Goal: Book appointment/travel/reservation

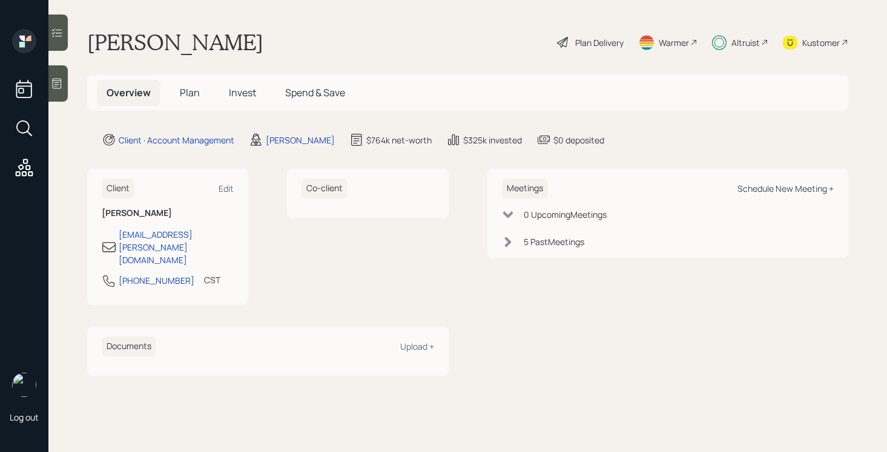
click at [791, 189] on div "Schedule New Meeting +" at bounding box center [786, 189] width 96 height 12
select select "bffa7908-1b2a-4c79-9bb6-f0ec9aed22d3"
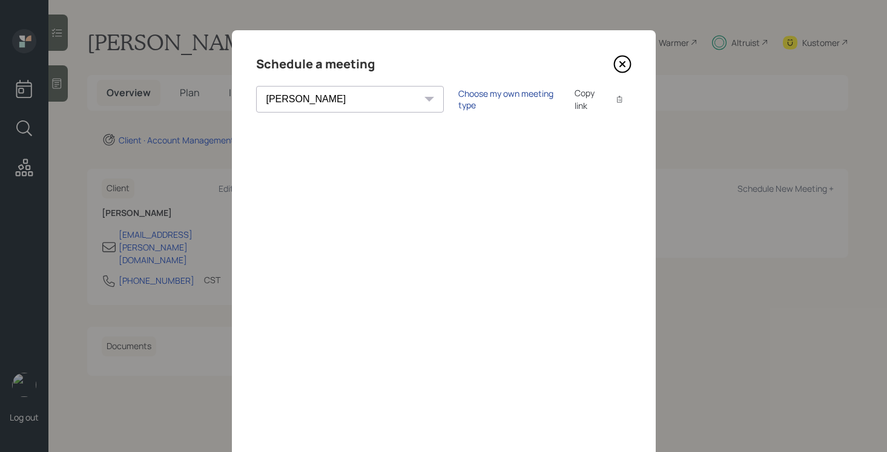
click at [458, 102] on div "Choose my own meeting type" at bounding box center [509, 99] width 102 height 23
click at [480, 99] on div "Use meeting type for lifecycle stage" at bounding box center [549, 100] width 139 height 12
click at [458, 102] on div "Choose my own meeting type" at bounding box center [509, 99] width 102 height 23
click at [480, 100] on div "Use meeting type for lifecycle stage" at bounding box center [549, 100] width 139 height 12
click at [458, 102] on div "Choose my own meeting type" at bounding box center [509, 99] width 102 height 23
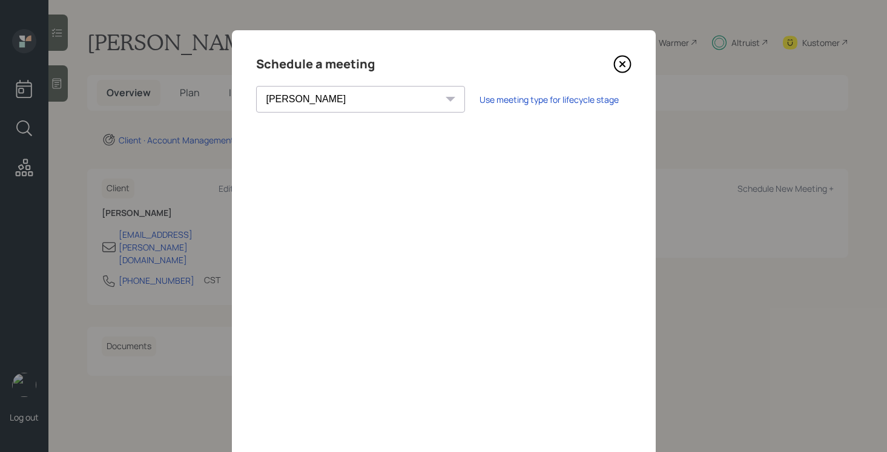
click at [327, 107] on select "Theresa Spinello Matthew Burke Xavier Ross Eitan Bar-David Ian Yamey Trevor Nel…" at bounding box center [360, 99] width 209 height 27
click at [624, 66] on icon at bounding box center [622, 64] width 5 height 5
